Goal: Task Accomplishment & Management: Use online tool/utility

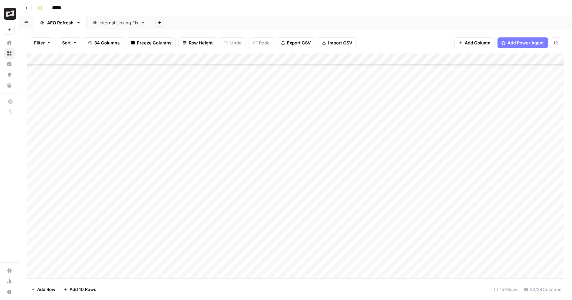
scroll to position [572, 0]
click at [320, 179] on div "Add Column" at bounding box center [295, 165] width 537 height 225
click at [320, 182] on div "Add Column" at bounding box center [295, 165] width 537 height 225
click at [320, 194] on div "Add Column" at bounding box center [295, 165] width 537 height 225
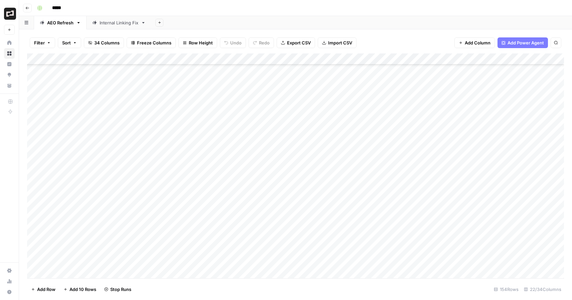
scroll to position [686, 0]
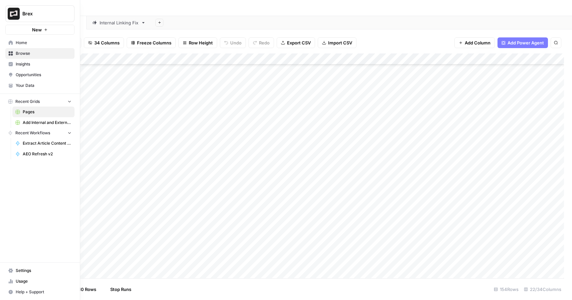
click at [18, 41] on span "Home" at bounding box center [44, 43] width 56 height 6
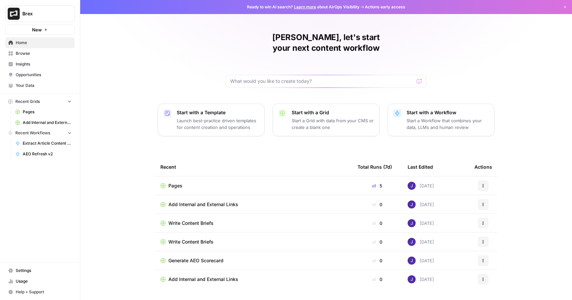
click at [41, 120] on span "Add Internal and External Links" at bounding box center [47, 123] width 49 height 6
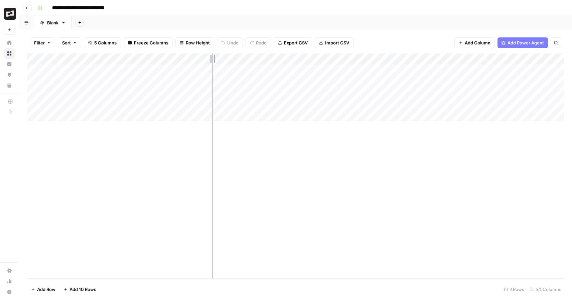
drag, startPoint x: 160, startPoint y: 58, endPoint x: 212, endPoint y: 66, distance: 52.7
click at [212, 66] on div "Add Column" at bounding box center [295, 87] width 537 height 68
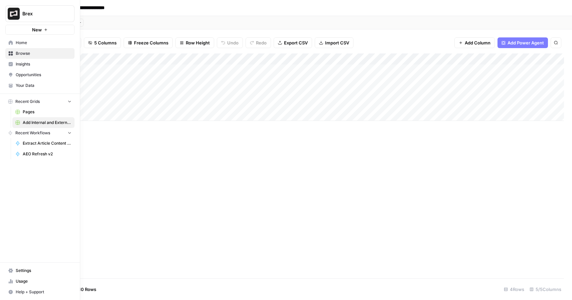
click at [8, 42] on link "Home" at bounding box center [39, 42] width 69 height 11
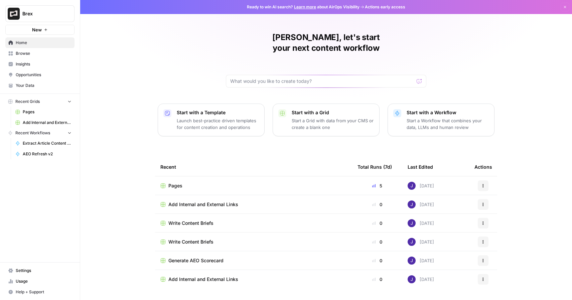
click at [223, 109] on div "Start with a Template Launch best-practice driven templates for content creatio…" at bounding box center [218, 119] width 82 height 21
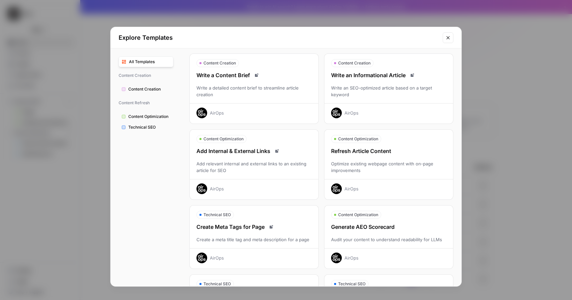
scroll to position [22, 0]
click at [362, 159] on div "Refresh Article Content Optimize existing webpage content with on-page improvem…" at bounding box center [389, 170] width 129 height 47
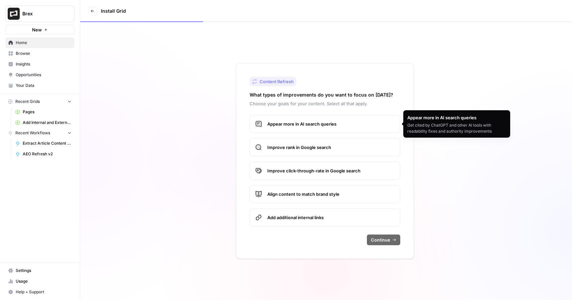
click at [353, 122] on span "Appear more in AI search queries" at bounding box center [330, 124] width 127 height 7
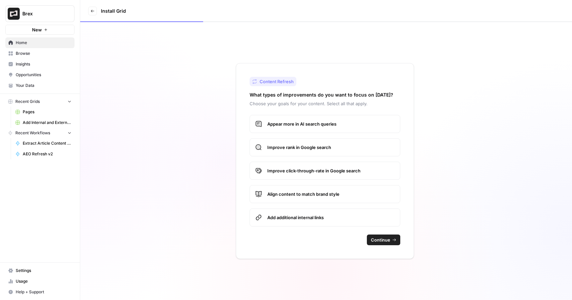
click at [385, 240] on span "Continue" at bounding box center [380, 240] width 19 height 7
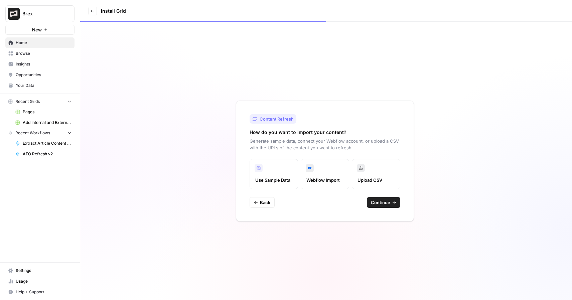
click at [259, 203] on button "Back" at bounding box center [262, 202] width 25 height 11
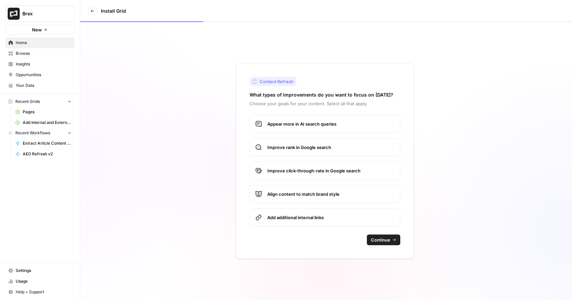
click at [32, 45] on span "Home" at bounding box center [44, 43] width 56 height 6
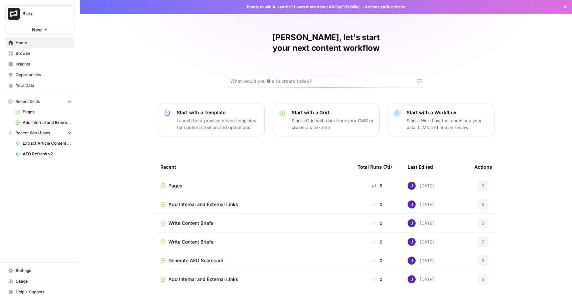
click at [194, 109] on p "Start with a Template" at bounding box center [218, 112] width 82 height 7
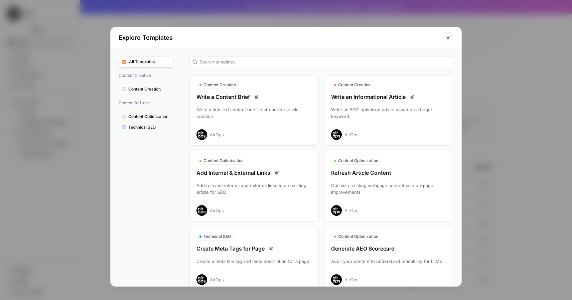
click at [230, 94] on div "Write a Content Brief" at bounding box center [254, 97] width 129 height 8
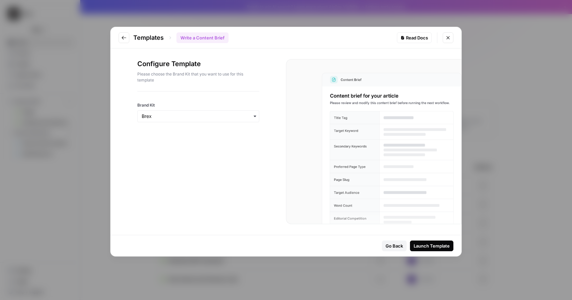
click at [444, 249] on div "Launch Template" at bounding box center [432, 246] width 36 height 7
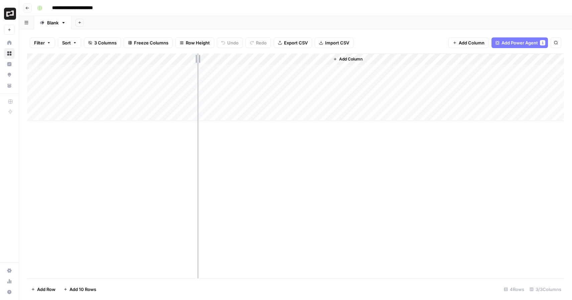
drag, startPoint x: 139, startPoint y: 59, endPoint x: 200, endPoint y: 74, distance: 63.0
click at [200, 74] on div "Add Column" at bounding box center [295, 87] width 537 height 68
click at [146, 70] on div "Add Column" at bounding box center [295, 87] width 537 height 68
click at [135, 72] on div "Add Column" at bounding box center [295, 87] width 537 height 68
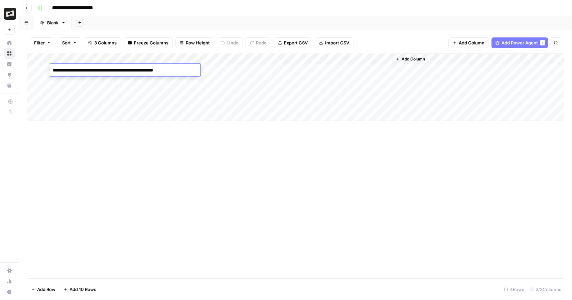
click at [135, 72] on textarea "**********" at bounding box center [125, 70] width 150 height 9
paste textarea "**********"
type textarea "**********"
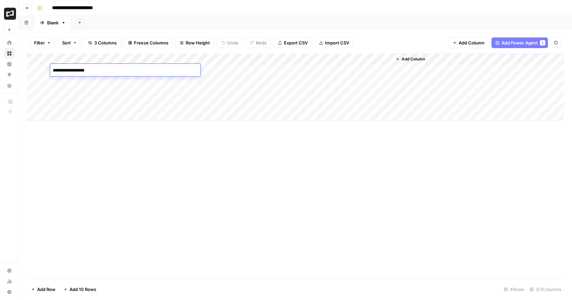
click at [234, 151] on div "Add Column" at bounding box center [295, 165] width 537 height 225
click at [251, 70] on div "Add Column" at bounding box center [295, 87] width 537 height 68
click at [224, 69] on div "Add Column" at bounding box center [295, 87] width 537 height 68
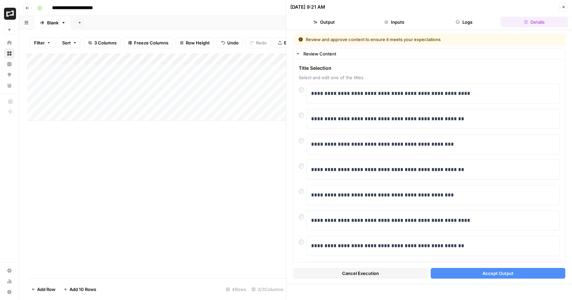
click at [511, 275] on span "Accept Output" at bounding box center [498, 273] width 31 height 7
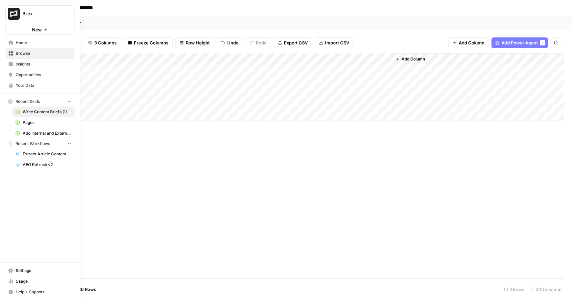
click at [35, 124] on span "Pages" at bounding box center [47, 123] width 49 height 6
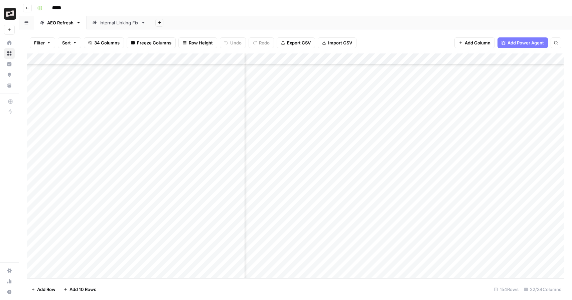
scroll to position [647, 234]
click at [453, 103] on div "Add Column" at bounding box center [295, 165] width 537 height 225
click at [454, 116] on div "Add Column" at bounding box center [295, 165] width 537 height 225
click at [454, 126] on div "Add Column" at bounding box center [295, 165] width 537 height 225
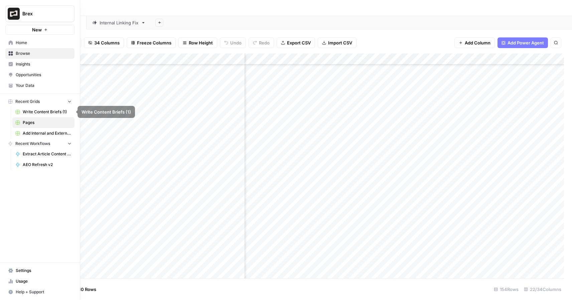
click at [46, 112] on span "Write Content Briefs (1)" at bounding box center [47, 112] width 49 height 6
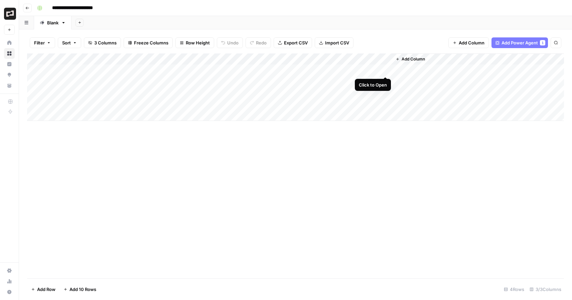
click at [386, 69] on div "Add Column" at bounding box center [295, 87] width 537 height 68
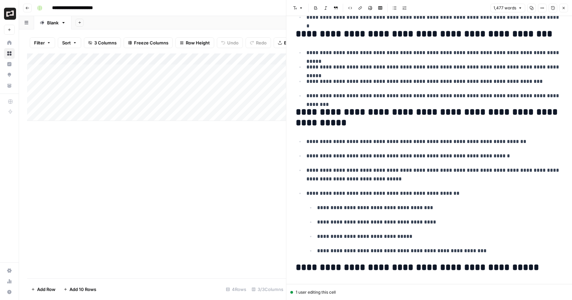
scroll to position [2504, 0]
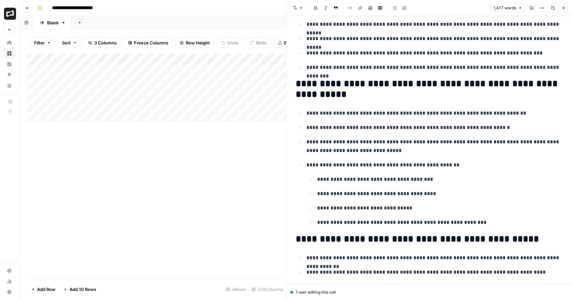
click at [7, 41] on link "Home" at bounding box center [9, 42] width 11 height 11
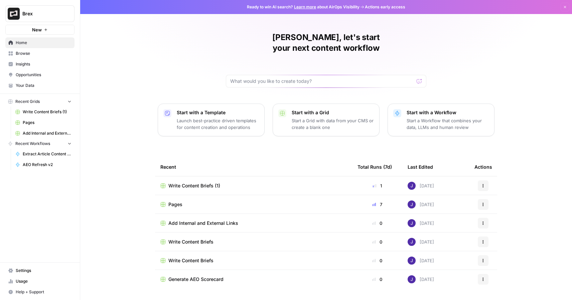
click at [436, 126] on div "[PERSON_NAME], let's start your next content workflow Start with a Template Lau…" at bounding box center [326, 159] width 492 height 318
click at [440, 117] on p "Start a Workflow that combines your data, LLMs and human review" at bounding box center [448, 123] width 82 height 13
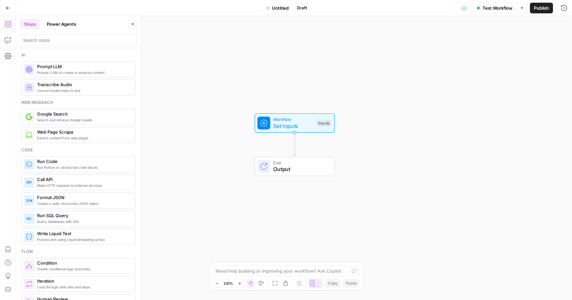
click at [87, 68] on span "Prompt LLM" at bounding box center [83, 66] width 93 height 7
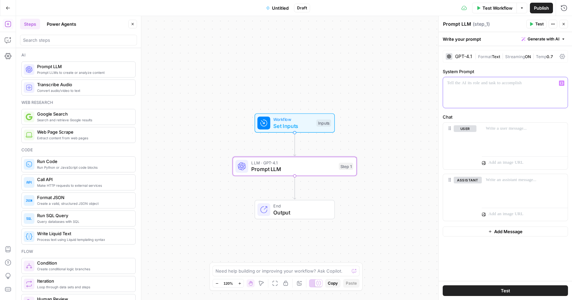
click at [478, 91] on div at bounding box center [505, 92] width 125 height 31
click at [468, 54] on div "GPT-4.1" at bounding box center [463, 56] width 17 height 5
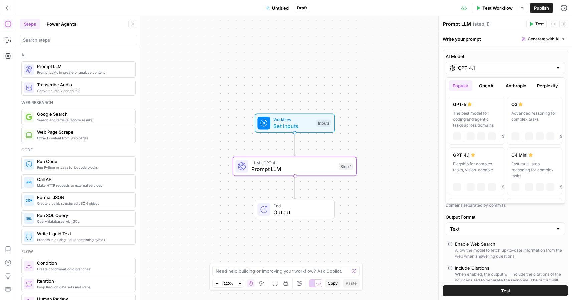
click at [474, 67] on input "GPT-4.1" at bounding box center [505, 68] width 95 height 7
click at [546, 84] on button "Perplexity" at bounding box center [547, 85] width 29 height 11
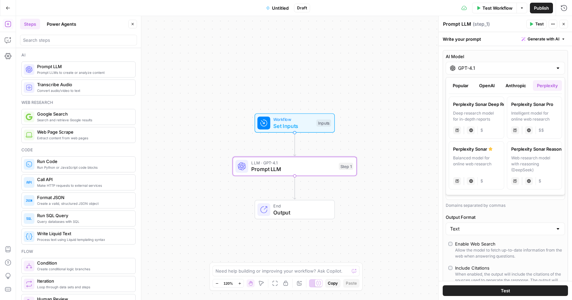
click at [518, 86] on button "Anthropic" at bounding box center [516, 85] width 29 height 11
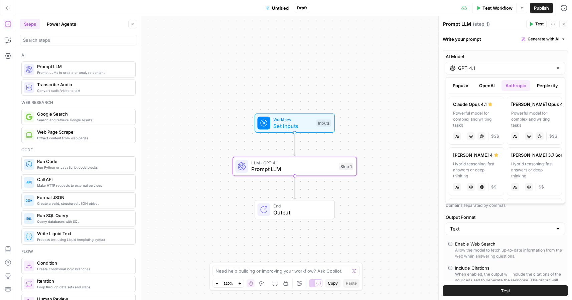
click at [489, 87] on button "OpenAI" at bounding box center [487, 85] width 24 height 11
click at [483, 115] on div "The best model for coding and agentic tasks across domains" at bounding box center [476, 119] width 47 height 18
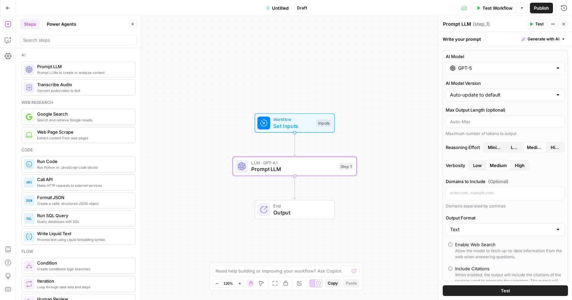
type input "GPT-5"
click at [474, 123] on input "Max Output Length (optional)" at bounding box center [505, 121] width 111 height 7
click at [556, 150] on span "High" at bounding box center [555, 147] width 9 height 7
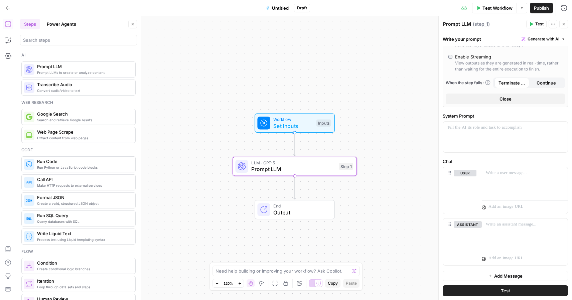
scroll to position [246, 0]
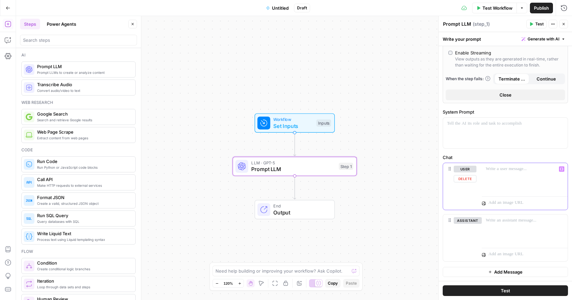
click at [517, 180] on div at bounding box center [525, 178] width 86 height 31
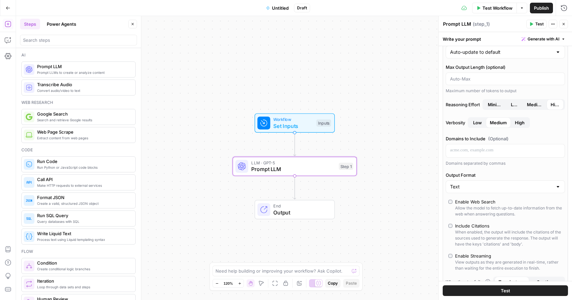
scroll to position [0, 0]
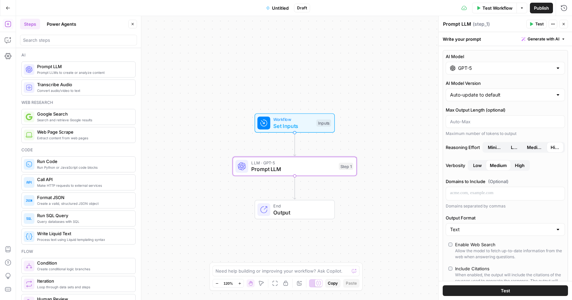
click at [8, 9] on icon "button" at bounding box center [8, 8] width 5 height 5
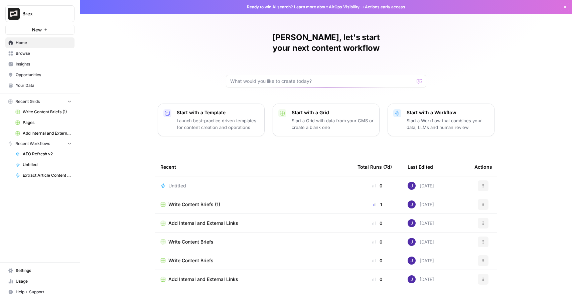
click at [47, 152] on span "AEO Refresh v2" at bounding box center [47, 154] width 49 height 6
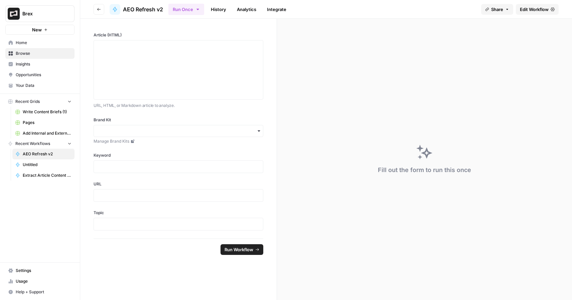
click at [149, 8] on span "AEO Refresh v2" at bounding box center [143, 9] width 40 height 8
click at [101, 12] on button "Go back" at bounding box center [99, 9] width 11 height 11
click at [45, 123] on span "Pages" at bounding box center [47, 123] width 49 height 6
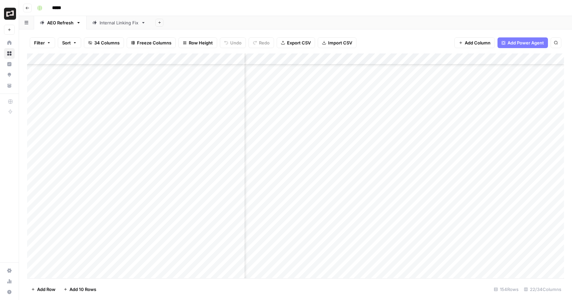
scroll to position [322, 564]
click at [423, 121] on div "Add Column" at bounding box center [295, 165] width 537 height 225
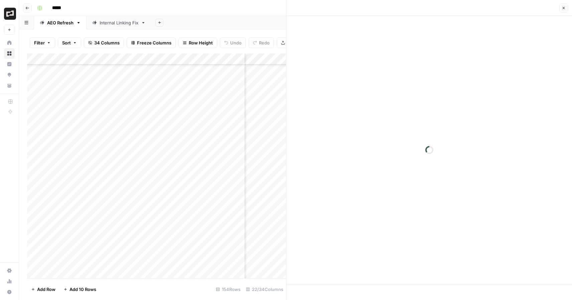
click at [275, 198] on div "Add Column" at bounding box center [156, 165] width 259 height 225
click at [562, 7] on icon "button" at bounding box center [564, 8] width 4 height 4
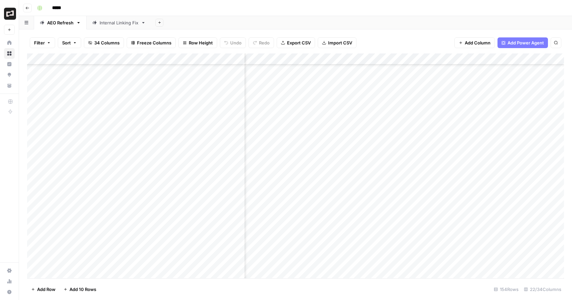
scroll to position [576, 564]
click at [463, 174] on div "Add Column" at bounding box center [295, 165] width 537 height 225
click at [459, 187] on div "Add Column" at bounding box center [295, 165] width 537 height 225
click at [460, 196] on div "Add Column" at bounding box center [295, 165] width 537 height 225
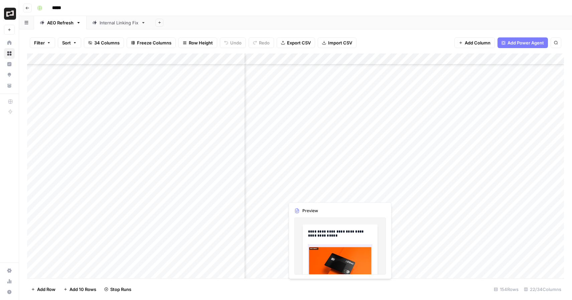
click at [334, 195] on div "Add Column" at bounding box center [295, 165] width 537 height 225
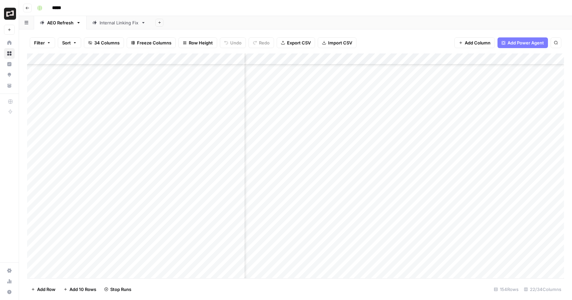
click at [360, 193] on div "Add Column" at bounding box center [295, 165] width 537 height 225
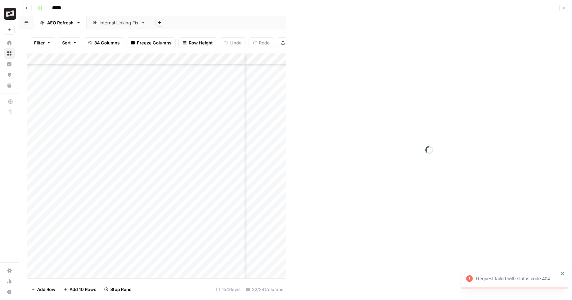
click at [563, 273] on icon "close" at bounding box center [563, 273] width 5 height 5
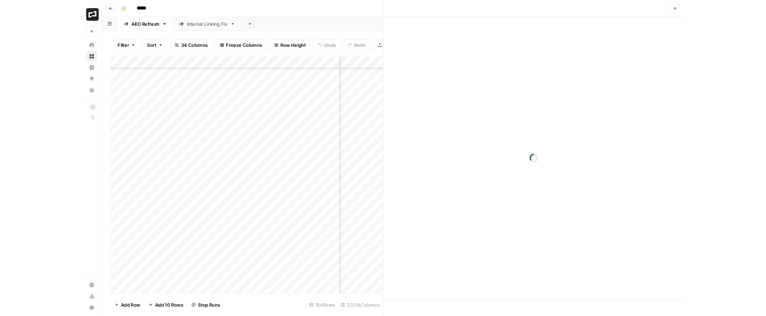
scroll to position [182, 277]
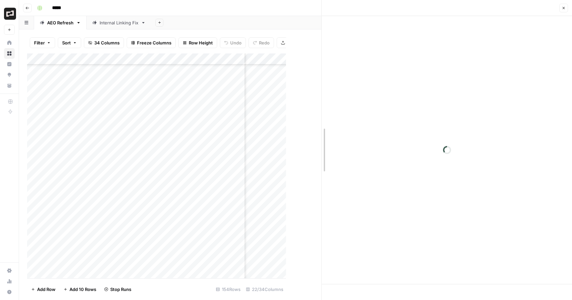
drag, startPoint x: 285, startPoint y: 6, endPoint x: 499, endPoint y: 39, distance: 216.2
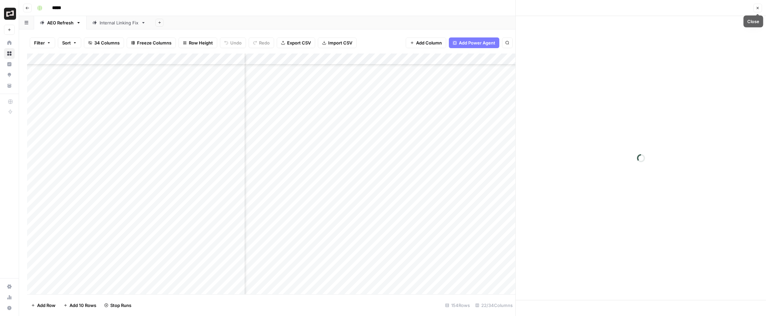
click at [572, 9] on icon "button" at bounding box center [758, 8] width 4 height 4
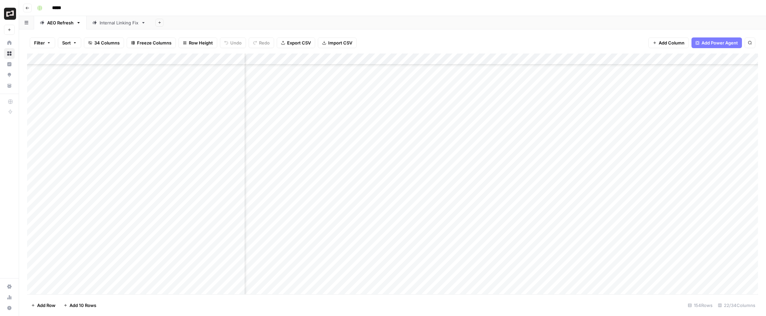
scroll to position [370, 438]
click at [572, 200] on div "Add Column" at bounding box center [392, 173] width 731 height 241
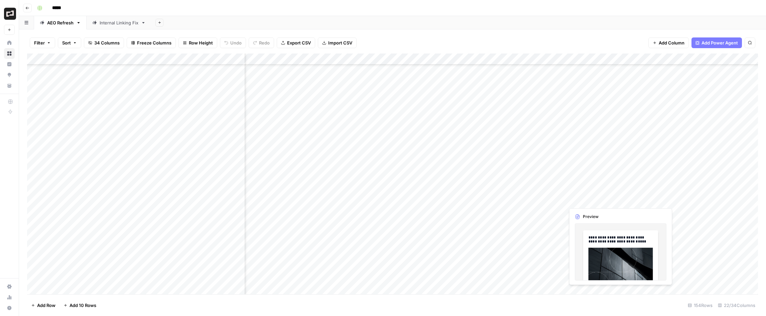
click at [572, 199] on div "Add Column" at bounding box center [392, 173] width 731 height 241
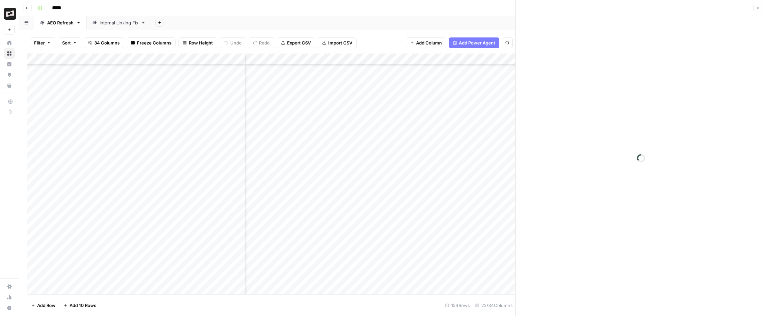
click at [572, 102] on div at bounding box center [641, 158] width 250 height 284
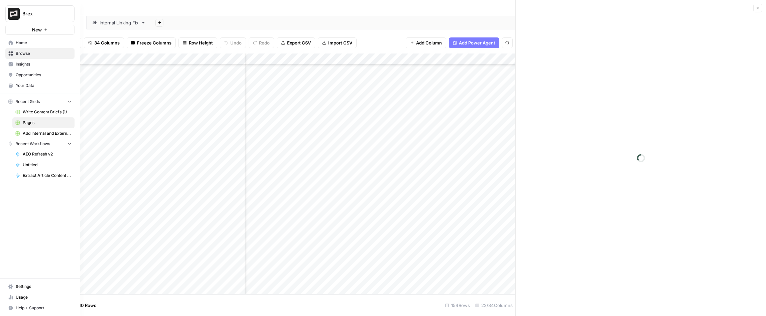
click at [42, 134] on span "Add Internal and External Links" at bounding box center [47, 133] width 49 height 6
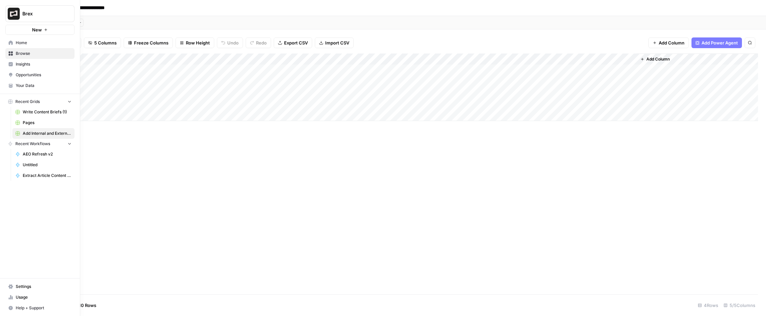
click at [43, 156] on span "AEO Refresh v2" at bounding box center [47, 154] width 49 height 6
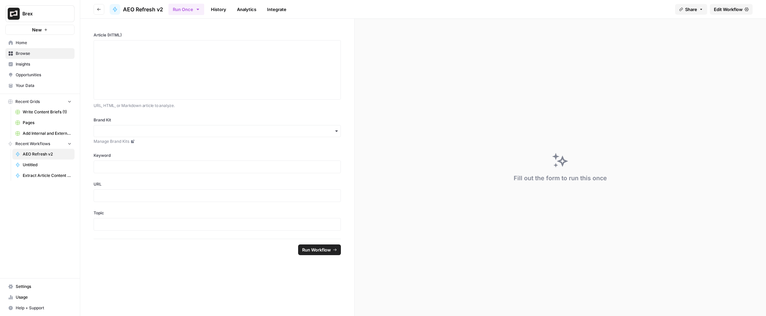
click at [100, 8] on icon "button" at bounding box center [99, 9] width 4 height 4
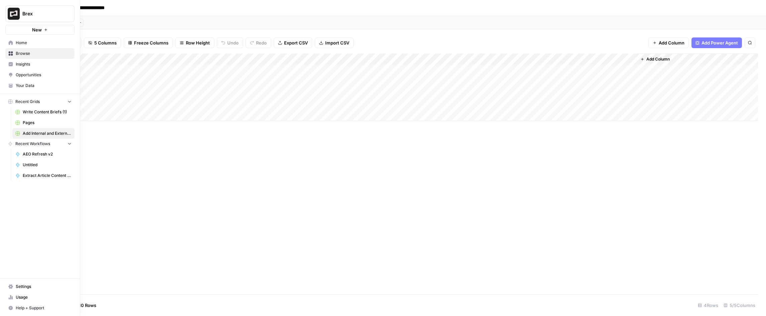
click at [32, 114] on span "Write Content Briefs (1)" at bounding box center [47, 112] width 49 height 6
click at [29, 121] on span "Pages" at bounding box center [47, 123] width 49 height 6
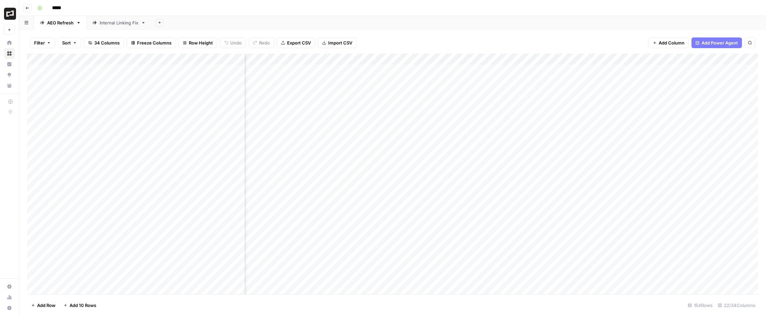
scroll to position [0, 660]
click at [461, 127] on div "Add Column" at bounding box center [392, 173] width 731 height 241
click at [459, 125] on div "Add Column" at bounding box center [392, 173] width 731 height 241
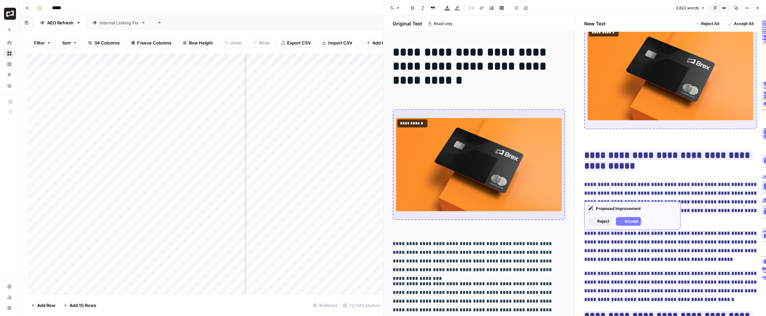
scroll to position [152, 0]
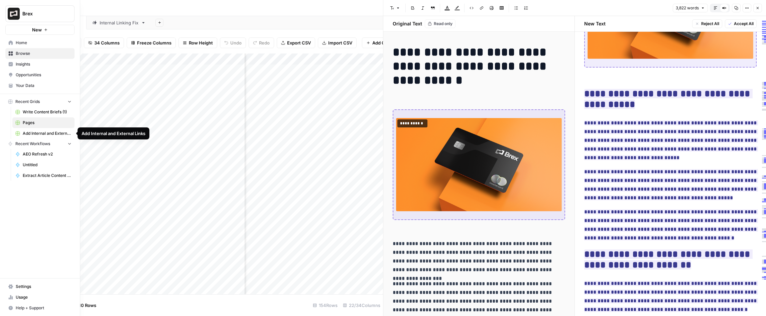
click at [44, 131] on span "Add Internal and External Links" at bounding box center [47, 133] width 49 height 6
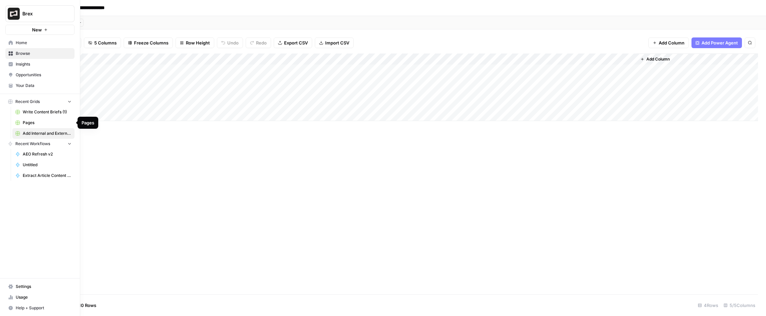
click at [38, 122] on span "Pages" at bounding box center [47, 123] width 49 height 6
type input "*****"
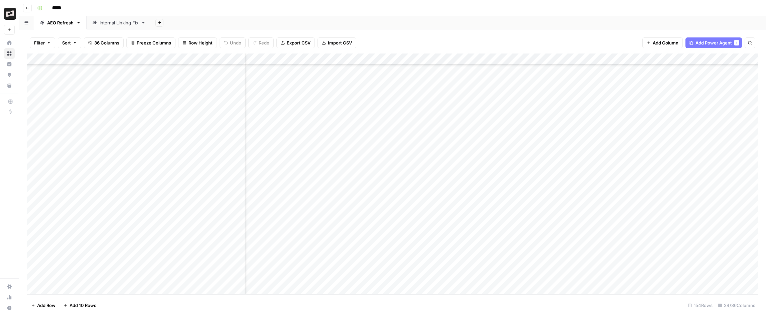
scroll to position [607, 753]
click at [481, 144] on div "Add Column" at bounding box center [392, 173] width 731 height 241
click at [480, 154] on div "Add Column" at bounding box center [392, 173] width 731 height 241
click at [481, 167] on div "Add Column" at bounding box center [392, 173] width 731 height 241
click at [478, 179] on div "Add Column" at bounding box center [392, 173] width 731 height 241
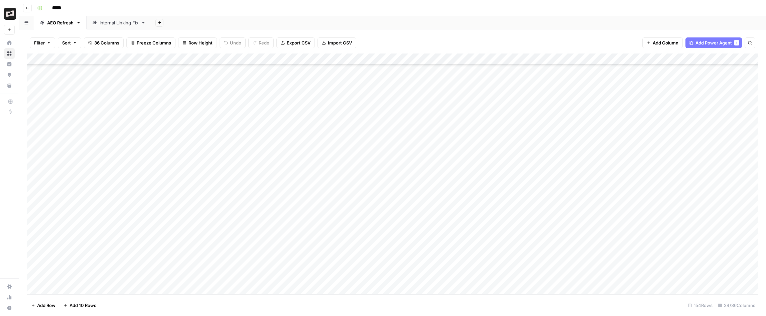
scroll to position [1269, 0]
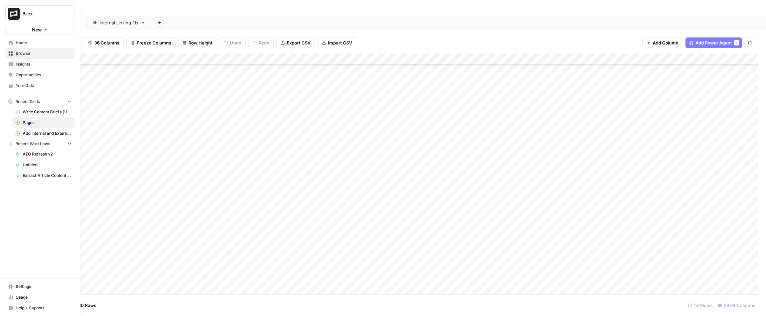
click at [27, 45] on span "Home" at bounding box center [44, 43] width 56 height 6
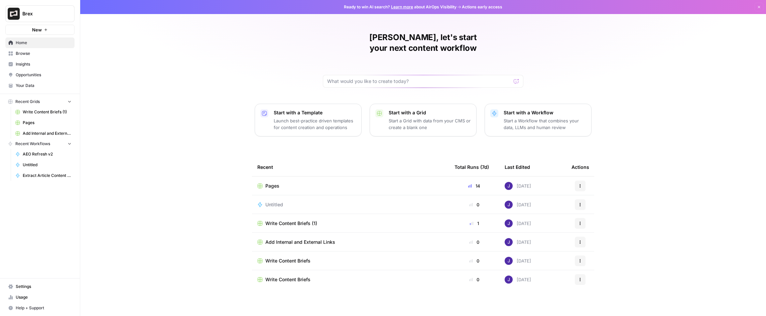
click at [295, 109] on p "Start with a Template" at bounding box center [315, 112] width 82 height 7
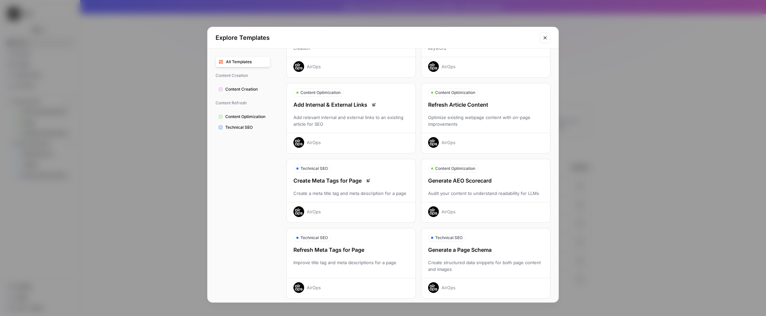
scroll to position [85, 0]
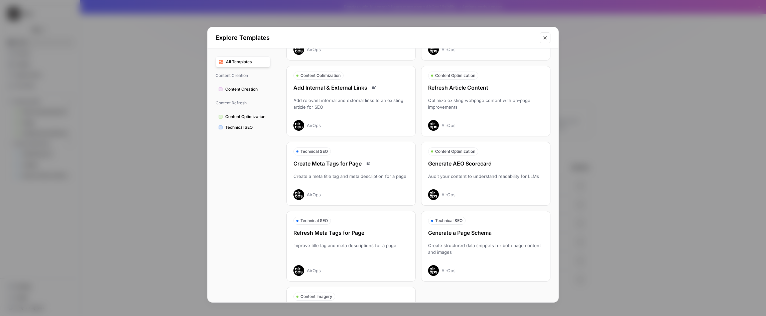
click at [495, 95] on div "Refresh Article Content Optimize existing webpage content with on-page improvem…" at bounding box center [486, 107] width 129 height 47
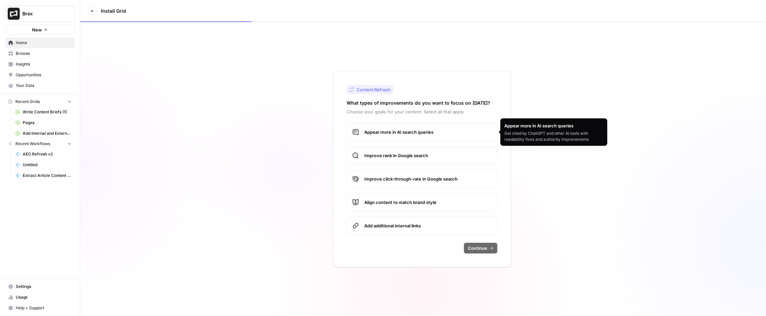
click at [432, 130] on span "Appear more in AI search queries" at bounding box center [427, 132] width 127 height 7
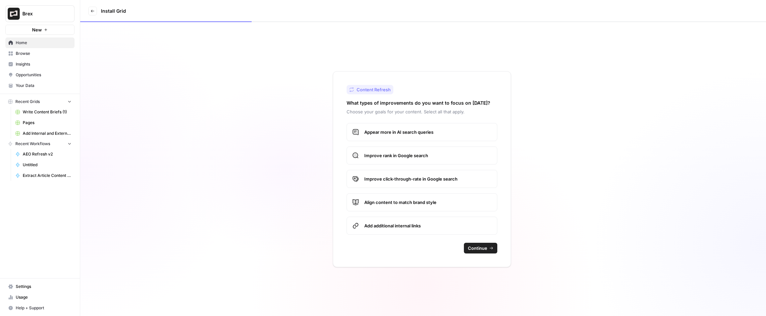
click at [420, 152] on span "Improve rank in Google search" at bounding box center [427, 155] width 127 height 7
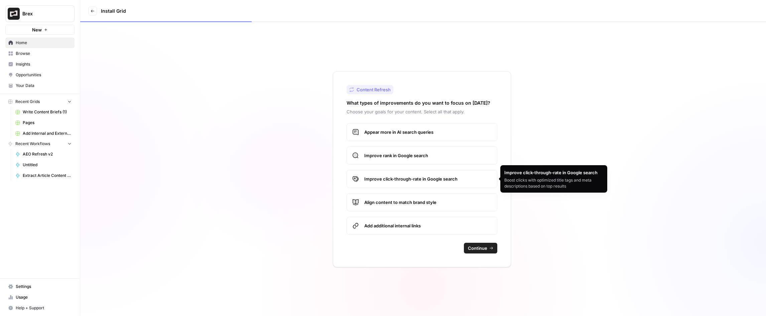
click at [449, 179] on span "Improve click-through-rate in Google search" at bounding box center [427, 179] width 127 height 7
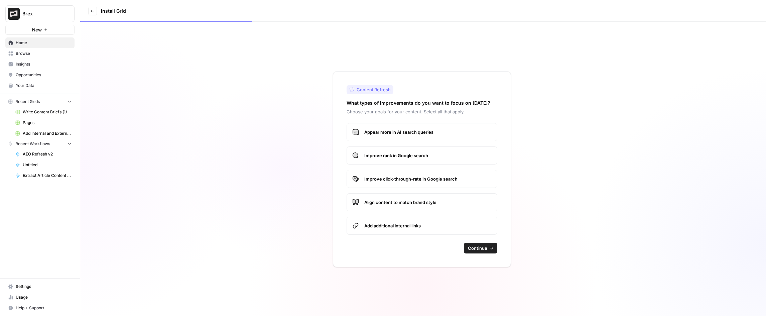
click at [438, 202] on span "Align content to match brand style" at bounding box center [427, 202] width 127 height 7
click at [483, 248] on span "Continue" at bounding box center [477, 248] width 19 height 7
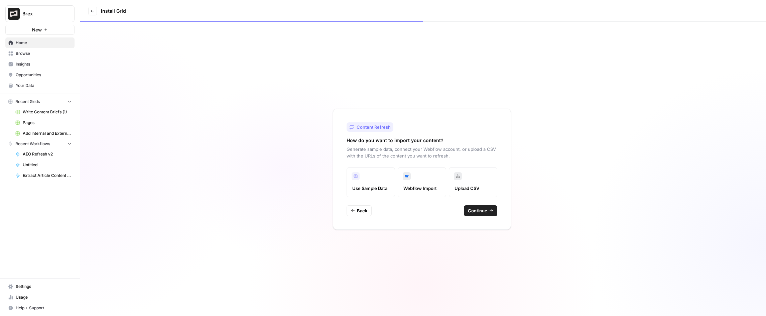
click at [468, 188] on span "Upload CSV" at bounding box center [473, 188] width 37 height 7
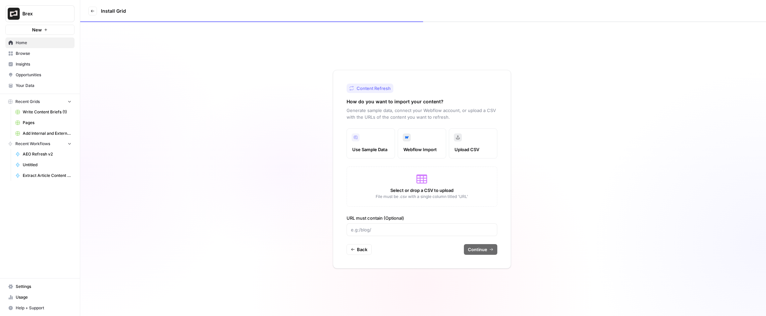
click at [448, 225] on div at bounding box center [422, 229] width 151 height 13
click at [358, 251] on span "Back" at bounding box center [362, 249] width 10 height 7
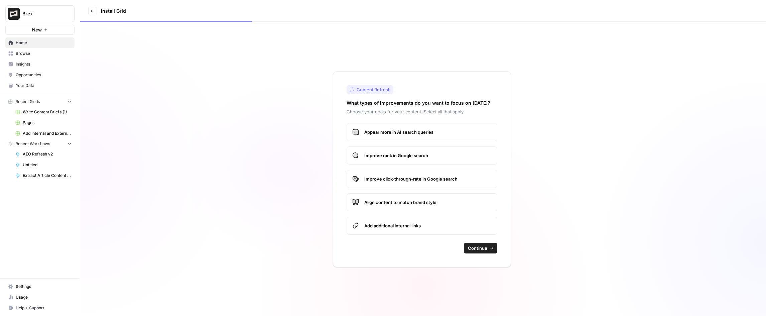
click at [93, 11] on icon at bounding box center [93, 11] width 4 height 4
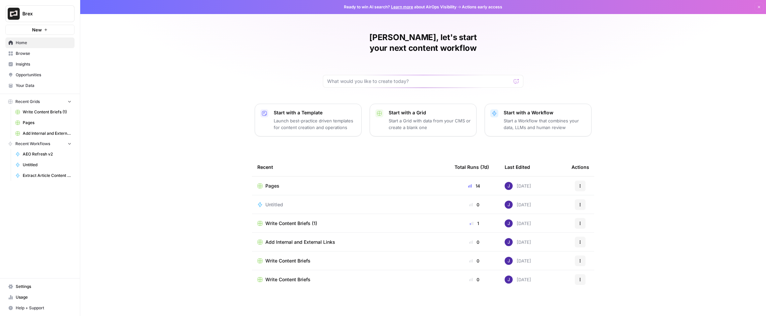
click at [319, 117] on p "Launch best-practice driven templates for content creation and operations" at bounding box center [315, 123] width 82 height 13
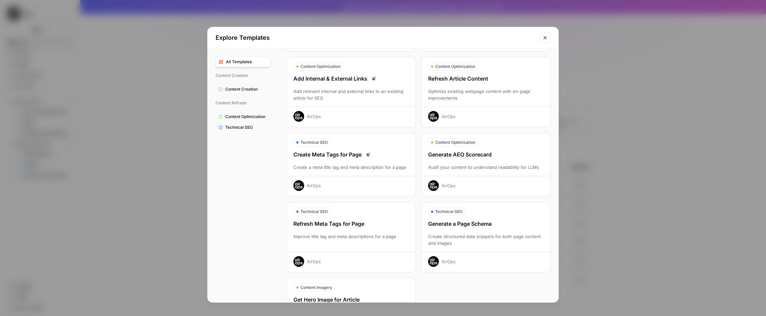
scroll to position [142, 0]
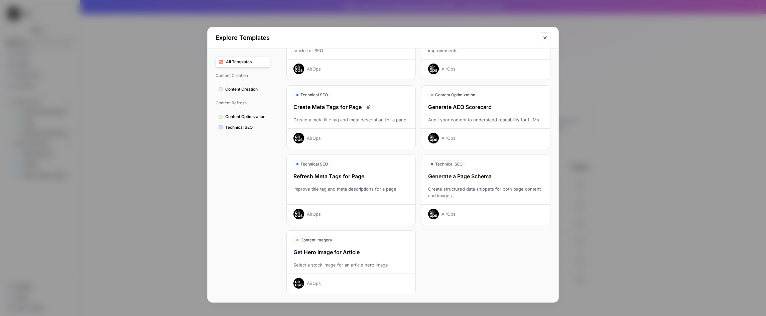
click at [543, 37] on icon "Close modal" at bounding box center [545, 37] width 5 height 5
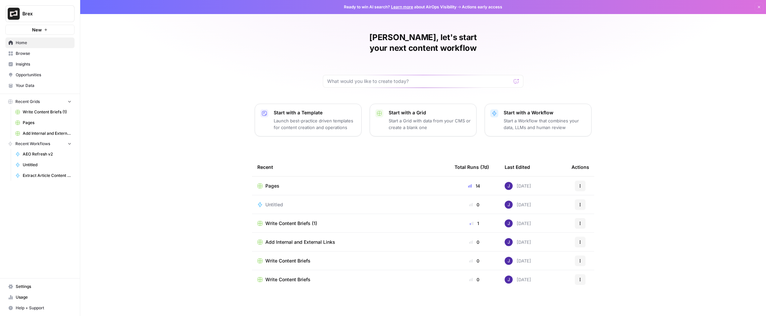
click at [276, 183] on span "Pages" at bounding box center [272, 186] width 14 height 7
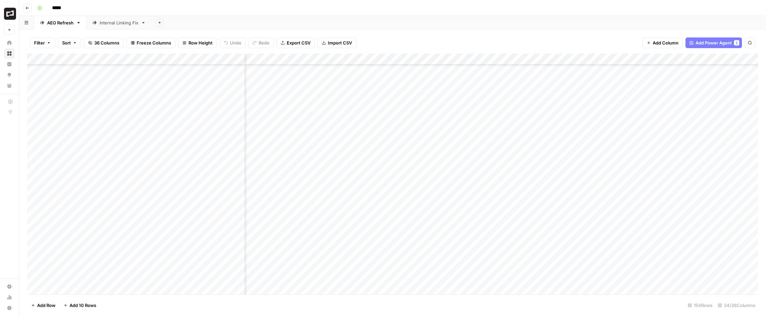
scroll to position [154, 723]
click at [31, 297] on footer "Add Row Add 10 Rows 154 Rows 24/36 Columns" at bounding box center [392, 305] width 731 height 22
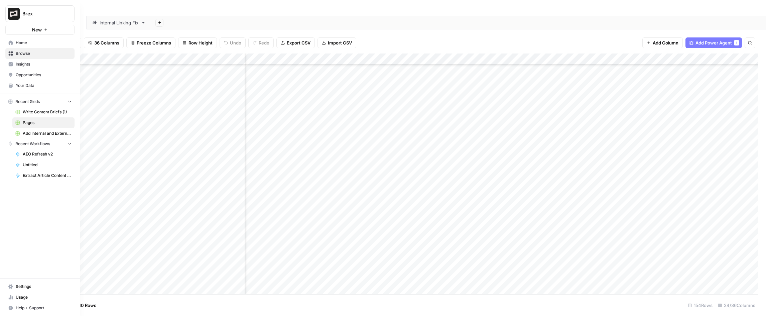
click at [6, 297] on link "Usage" at bounding box center [39, 297] width 69 height 11
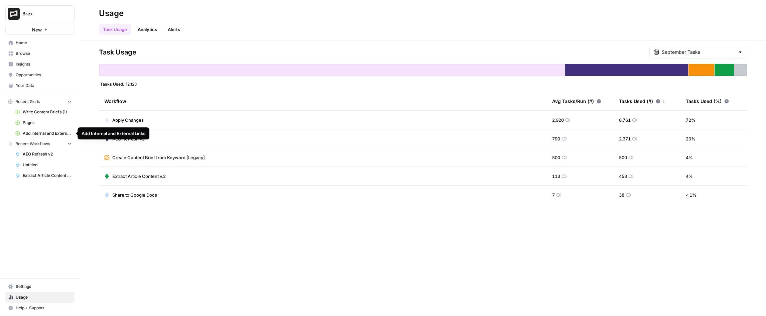
click at [35, 131] on span "Add Internal and External Links" at bounding box center [47, 133] width 49 height 6
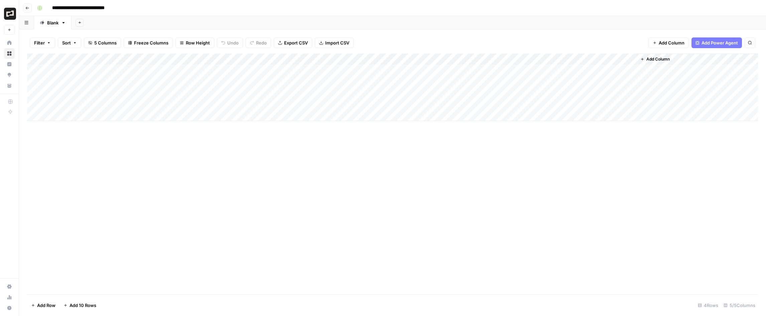
click at [724, 43] on span "Add Power Agent" at bounding box center [720, 42] width 36 height 7
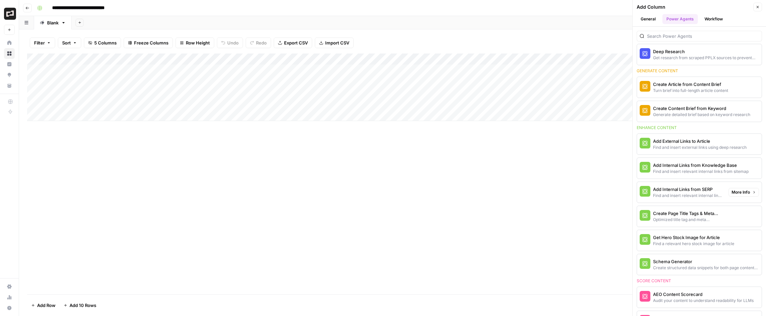
scroll to position [106, 0]
click at [742, 190] on span "More Info" at bounding box center [741, 192] width 18 height 6
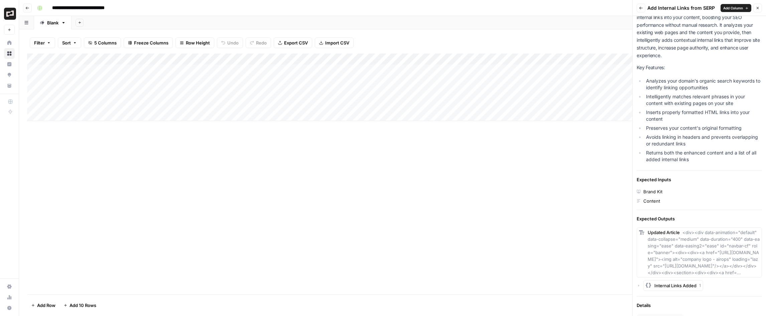
scroll to position [37, 0]
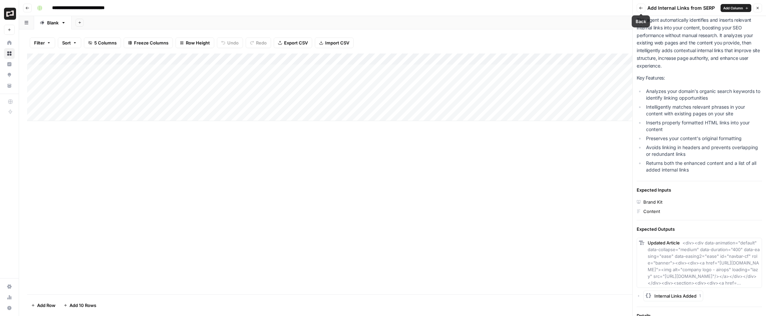
click at [643, 9] on icon "button" at bounding box center [641, 8] width 4 height 4
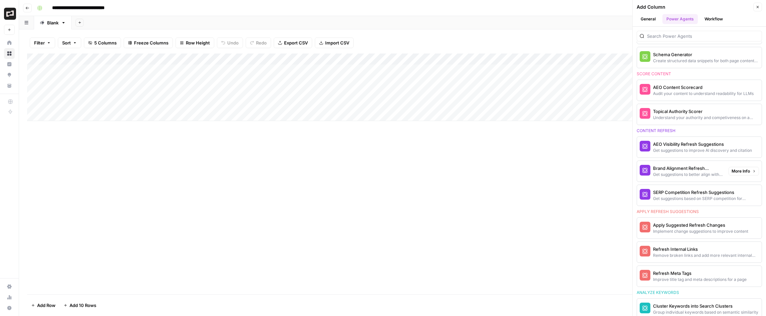
scroll to position [309, 0]
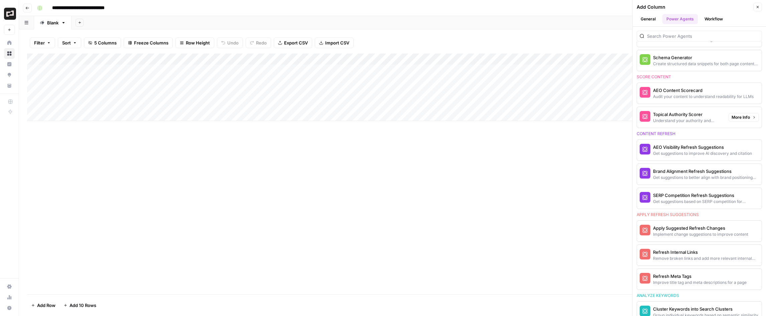
click at [708, 116] on div "Topical Authority Scorer" at bounding box center [688, 114] width 70 height 7
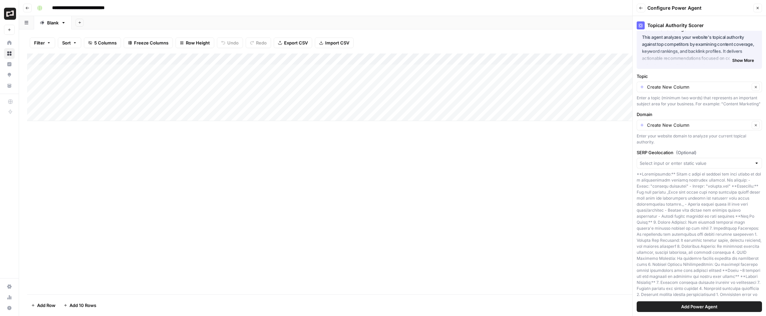
scroll to position [0, 0]
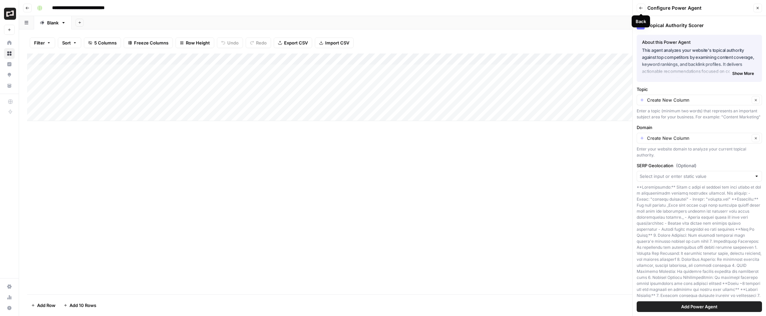
click at [642, 6] on icon "button" at bounding box center [641, 8] width 4 height 4
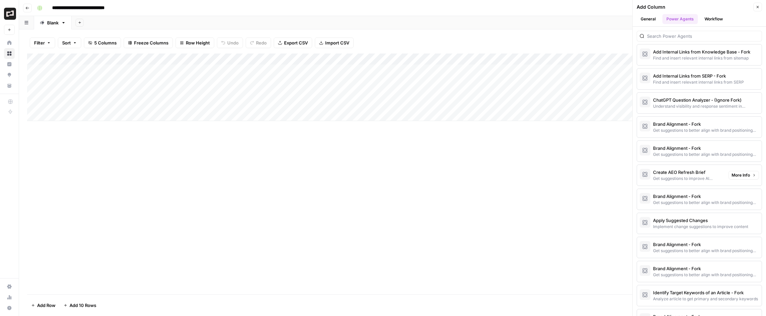
scroll to position [743, 0]
click at [682, 174] on div "Create AEO Refresh Brief" at bounding box center [688, 172] width 70 height 7
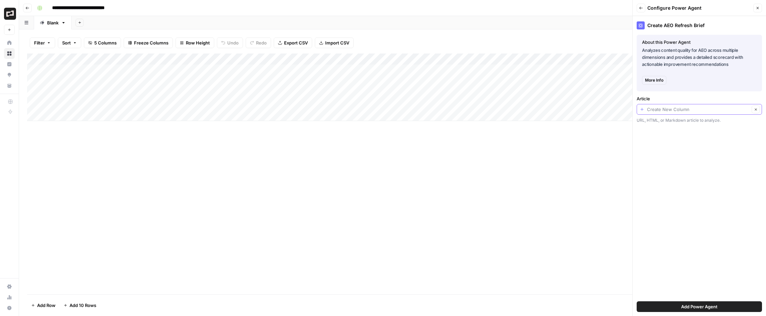
click at [676, 110] on input "Article" at bounding box center [698, 109] width 103 height 7
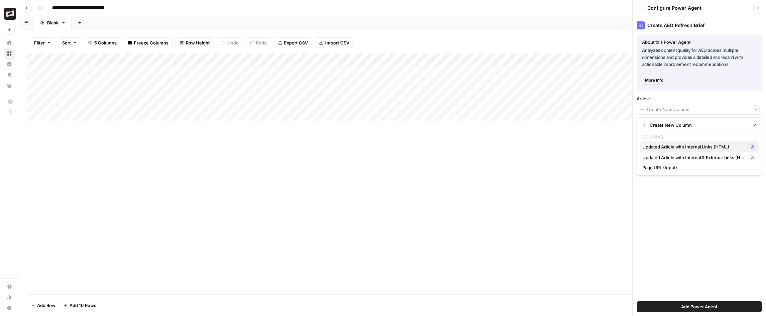
click at [675, 146] on span "Updated Article with Internal Links (HTML)" at bounding box center [694, 146] width 103 height 7
type input "Updated Article with Internal Links (HTML)"
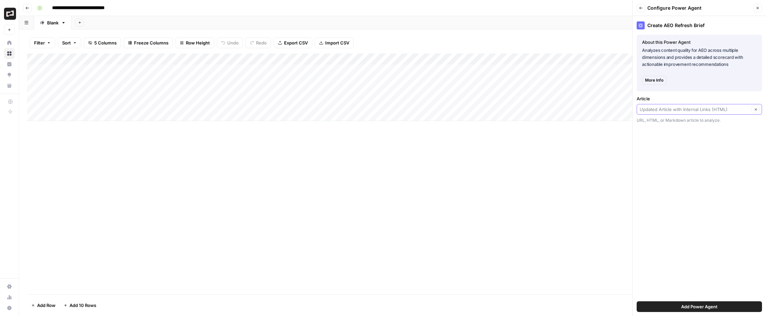
click at [694, 109] on input "Article" at bounding box center [695, 109] width 110 height 7
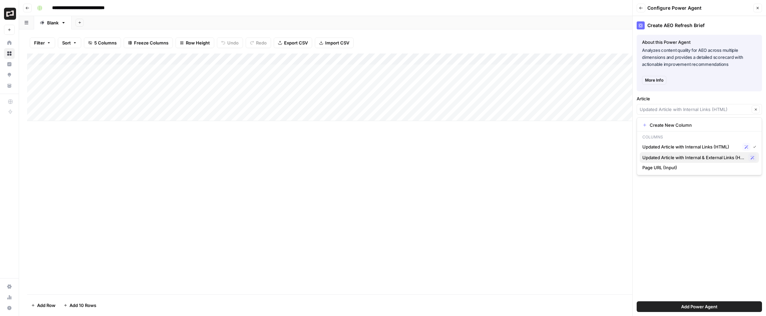
click at [664, 158] on span "Updated Article with Internal & External Links (HTML)" at bounding box center [694, 157] width 103 height 7
type input "Updated Article with Internal & External Links (HTML)"
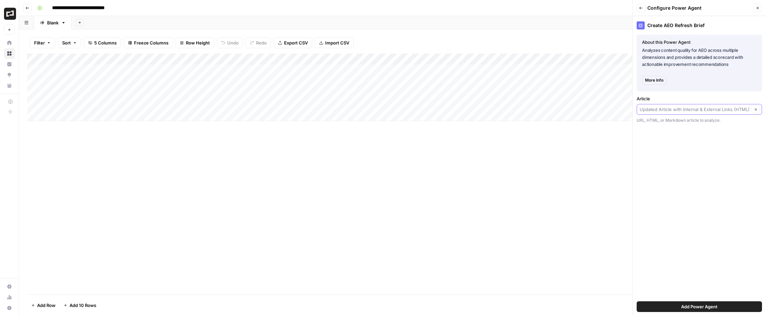
click at [679, 111] on input "Article" at bounding box center [695, 109] width 110 height 7
type input "Updated Article with Internal & External Links (HTML)"
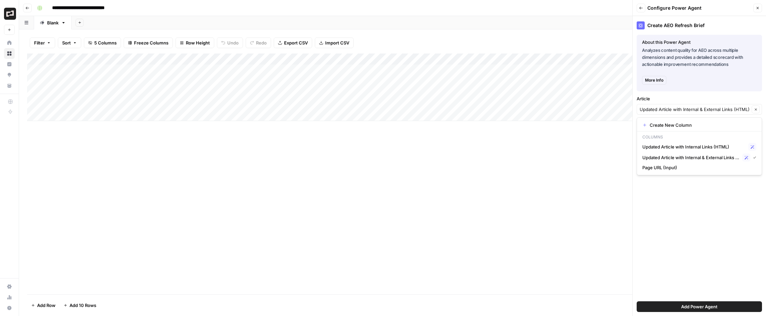
click at [643, 8] on icon "button" at bounding box center [641, 8] width 4 height 4
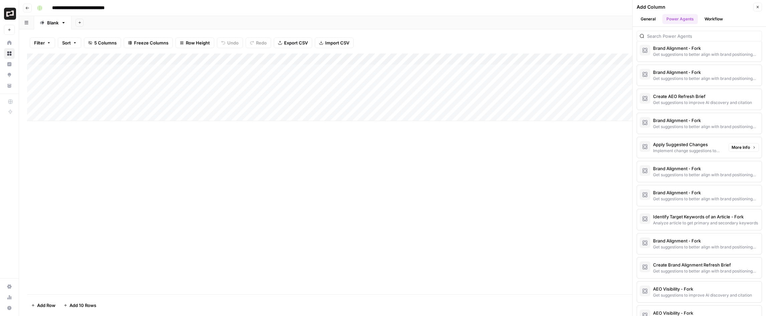
scroll to position [815, 0]
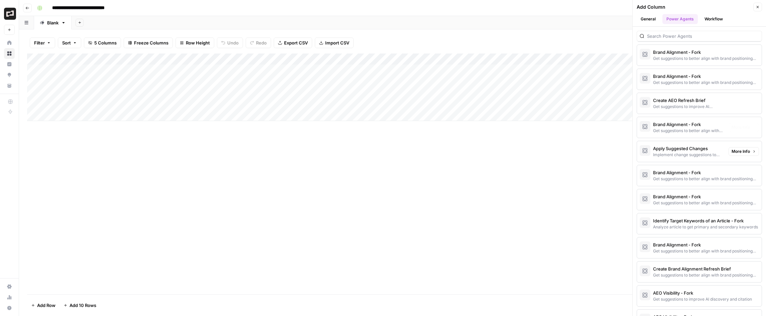
click at [679, 102] on div "Create AEO Refresh Brief" at bounding box center [688, 100] width 70 height 7
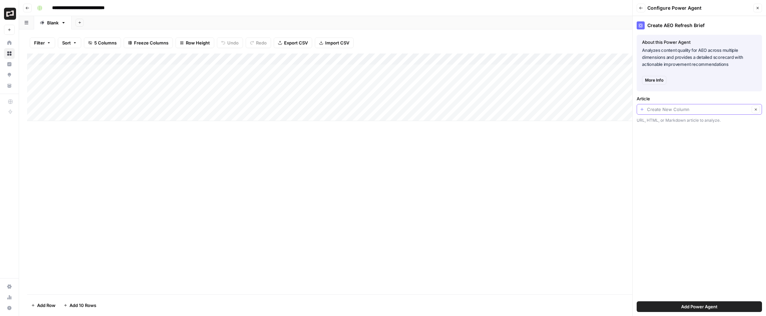
click at [678, 110] on input "Article" at bounding box center [698, 109] width 103 height 7
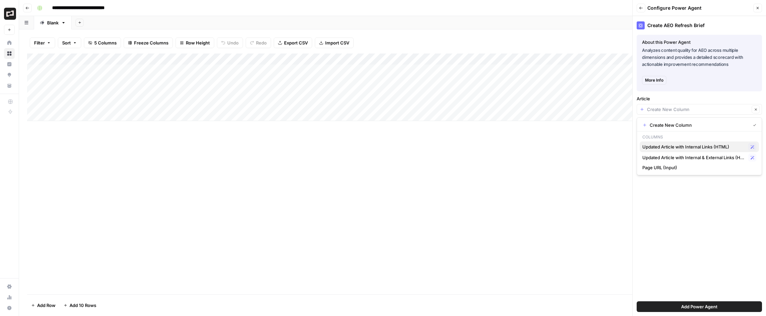
click at [668, 148] on span "Updated Article with Internal Links (HTML)" at bounding box center [694, 146] width 103 height 7
type input "Updated Article with Internal Links (HTML)"
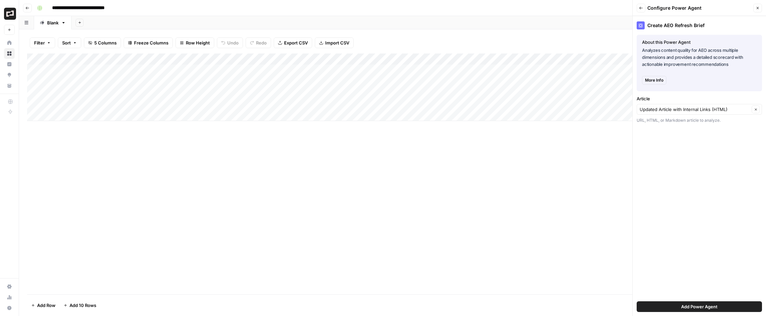
click at [656, 79] on span "More Info" at bounding box center [654, 80] width 18 height 6
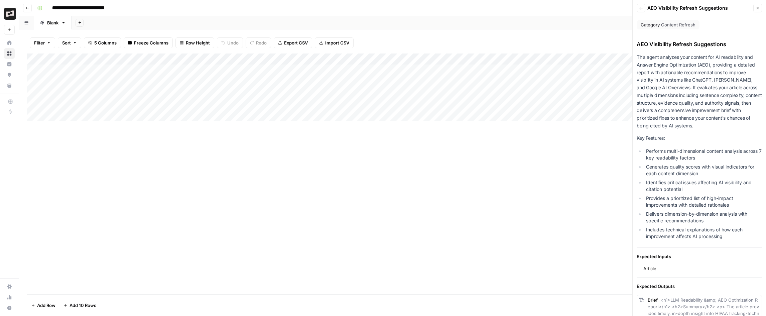
scroll to position [112, 0]
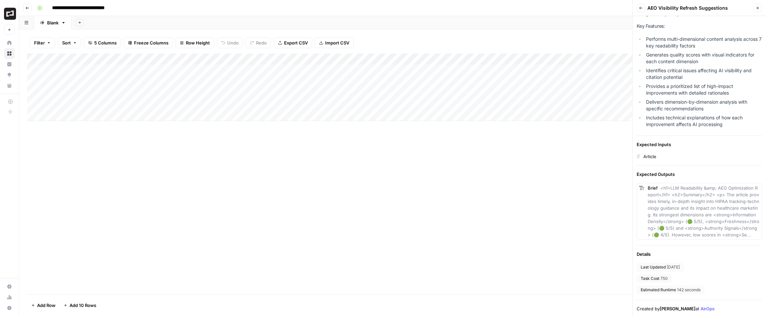
drag, startPoint x: 671, startPoint y: 280, endPoint x: 651, endPoint y: 280, distance: 20.1
click at [651, 280] on div "Task Cost 750" at bounding box center [654, 278] width 35 height 9
click at [687, 276] on div "Last Updated 1 month ago Task Cost 750 Estimated Runtime 142 seconds" at bounding box center [699, 278] width 125 height 31
drag, startPoint x: 668, startPoint y: 278, endPoint x: 651, endPoint y: 277, distance: 17.7
click at [652, 277] on div "Task Cost 750" at bounding box center [654, 278] width 35 height 9
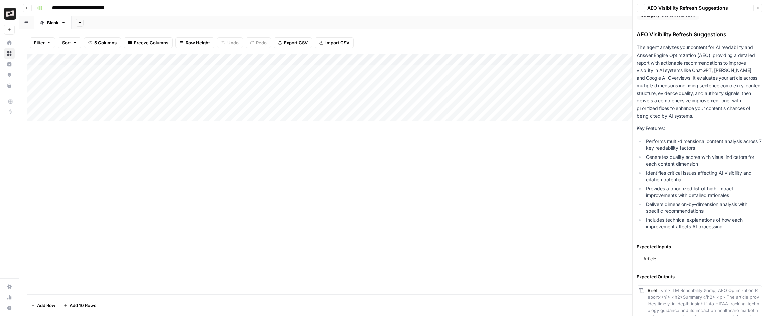
scroll to position [0, 0]
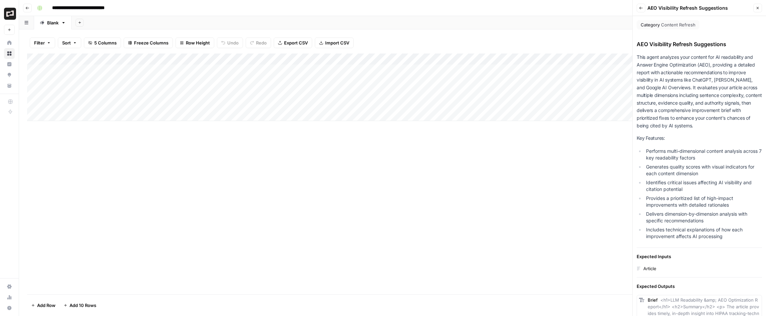
click at [641, 9] on icon "button" at bounding box center [641, 8] width 3 height 3
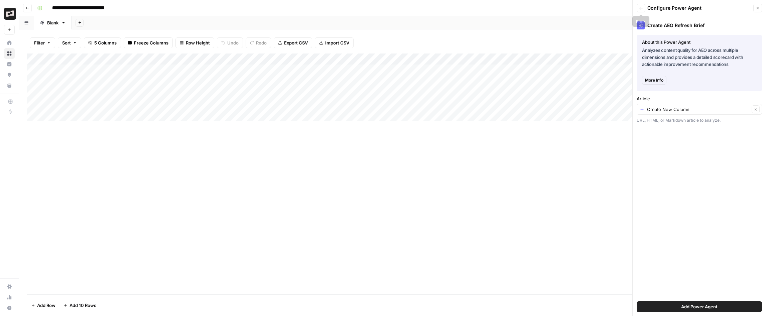
click at [639, 9] on icon "button" at bounding box center [641, 8] width 4 height 4
